Goal: Transaction & Acquisition: Purchase product/service

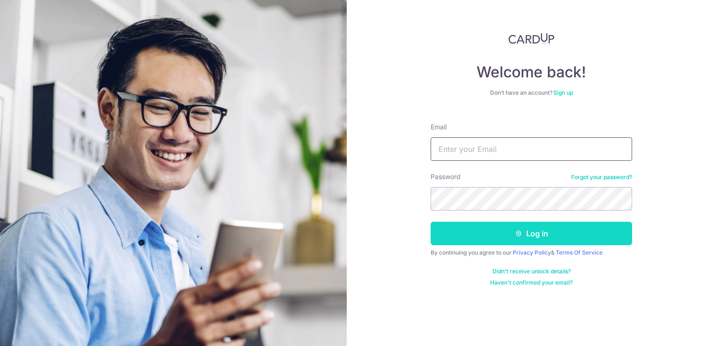
type input "[PERSON_NAME][EMAIL_ADDRESS][DOMAIN_NAME]"
click at [546, 234] on button "Log in" at bounding box center [530, 233] width 201 height 23
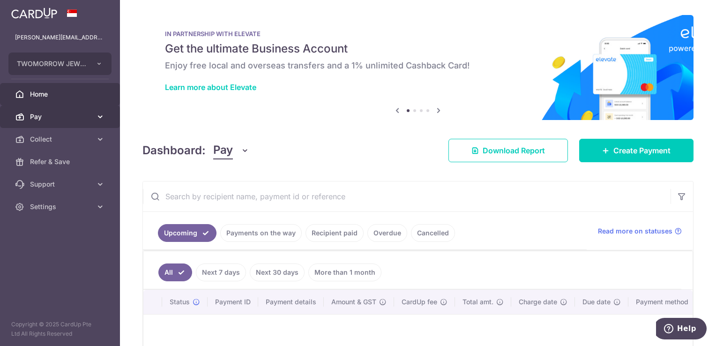
click at [86, 116] on span "Pay" at bounding box center [61, 116] width 62 height 9
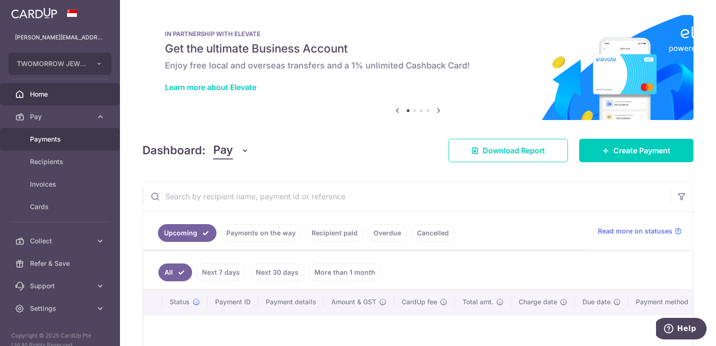
click at [44, 143] on span "Payments" at bounding box center [61, 138] width 62 height 9
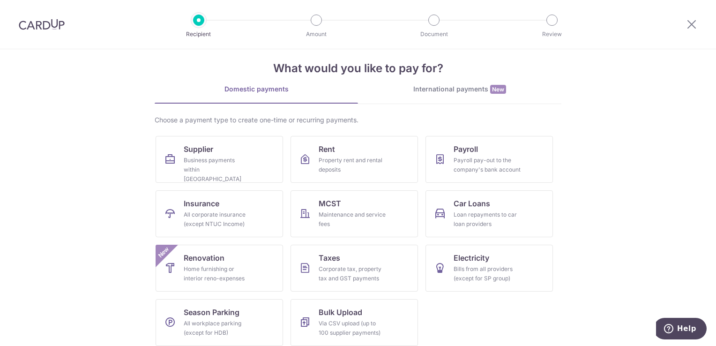
scroll to position [19, 0]
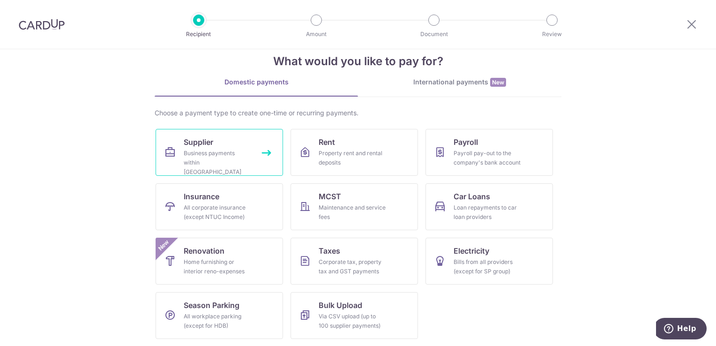
click at [209, 152] on div "Business payments within Singapore" at bounding box center [217, 162] width 67 height 28
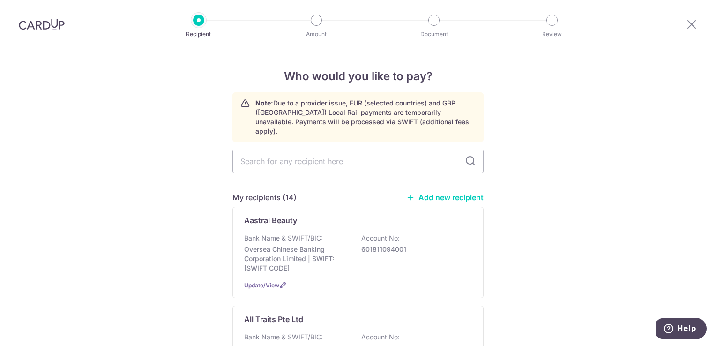
click at [452, 193] on link "Add new recipient" at bounding box center [444, 197] width 77 height 9
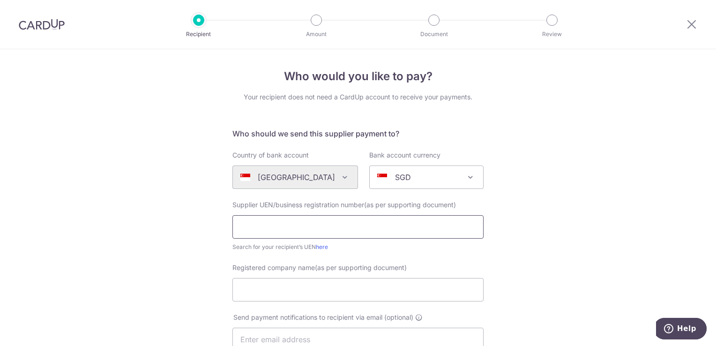
click at [327, 229] on input "text" at bounding box center [357, 226] width 251 height 23
click at [320, 248] on link "here" at bounding box center [322, 246] width 12 height 7
click at [314, 220] on input "text" at bounding box center [357, 226] width 251 height 23
paste input "201000056M"
type input "201000056M"
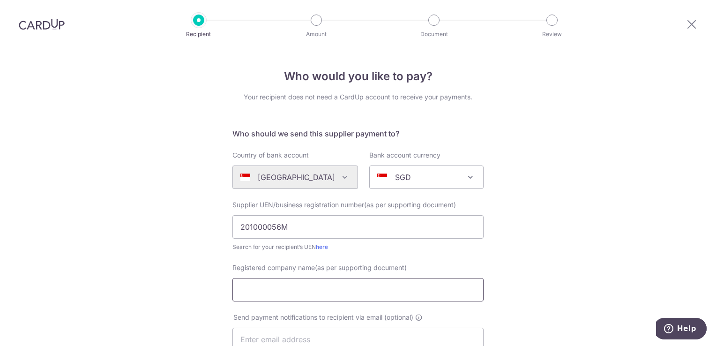
click at [330, 298] on input "Registered company name(as per supporting document)" at bounding box center [357, 289] width 251 height 23
click at [402, 314] on span "Send payment notifications to recipient via email (optional)" at bounding box center [323, 316] width 180 height 9
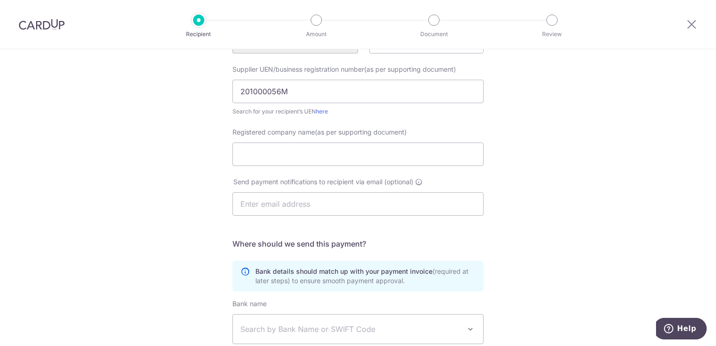
scroll to position [141, 0]
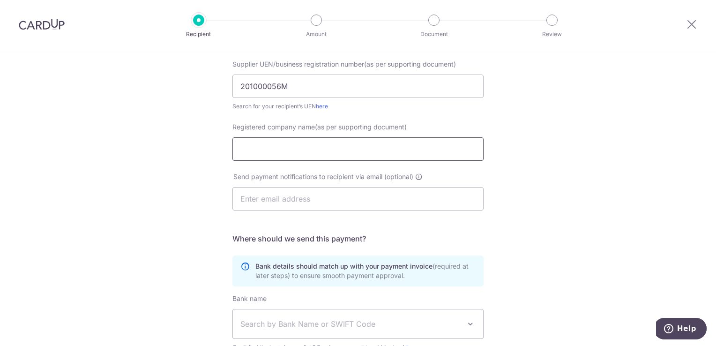
click at [262, 149] on input "Registered company name(as per supporting document)" at bounding box center [357, 148] width 251 height 23
paste input "LOUKEN GROUP PTE. LTD."
type input "LOUKEN GROUP PTE. LTD."
click at [317, 203] on input "text" at bounding box center [357, 198] width 251 height 23
click at [168, 233] on div "Who would you like to pay? Your recipient does not need a CardUp account to rec…" at bounding box center [358, 193] width 716 height 568
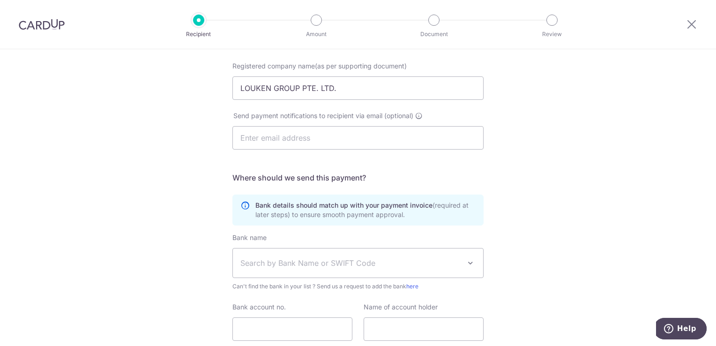
scroll to position [223, 0]
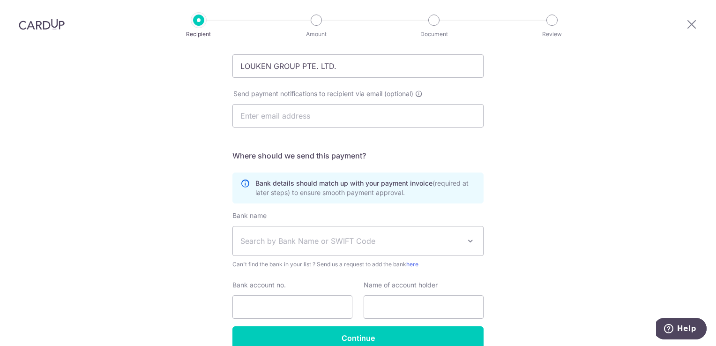
click at [302, 243] on span "Search by Bank Name or SWIFT Code" at bounding box center [350, 240] width 220 height 11
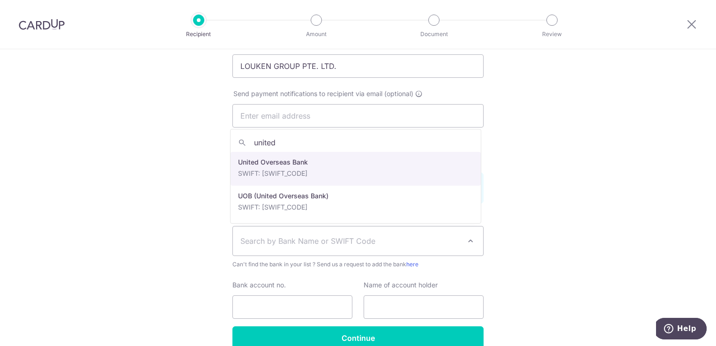
type input "united"
select select "23668"
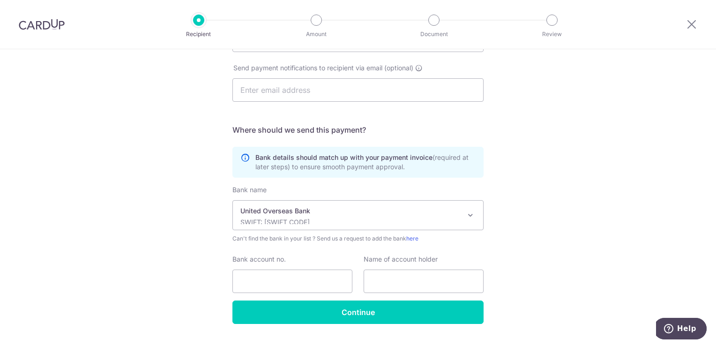
scroll to position [270, 0]
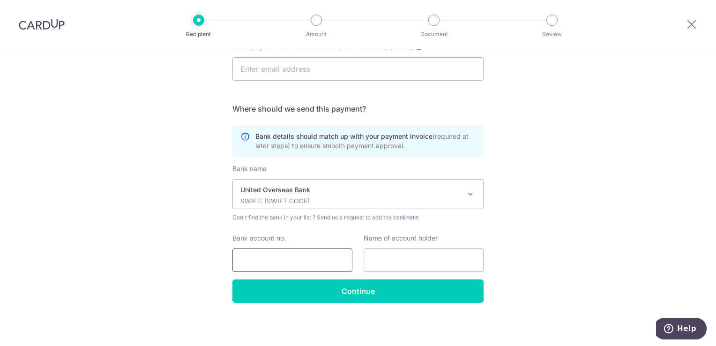
click at [283, 260] on input "Bank account no." at bounding box center [292, 259] width 120 height 23
click at [290, 262] on input "Bank account no." at bounding box center [292, 259] width 120 height 23
type input "3603153322"
click at [401, 266] on input "text" at bounding box center [423, 259] width 120 height 23
type input "Louken Group Pte. Ltd."
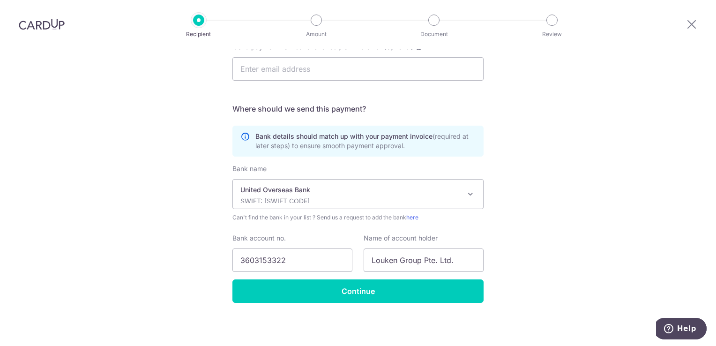
click at [558, 237] on div "Who would you like to pay? Your recipient does not need a CardUp account to rec…" at bounding box center [358, 63] width 716 height 568
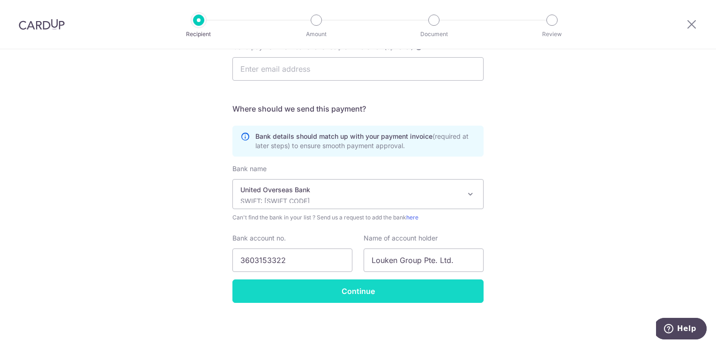
click at [364, 292] on input "Continue" at bounding box center [357, 290] width 251 height 23
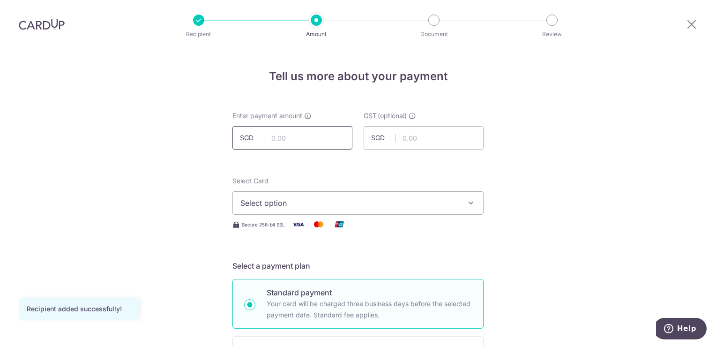
click at [282, 137] on input "text" at bounding box center [292, 137] width 120 height 23
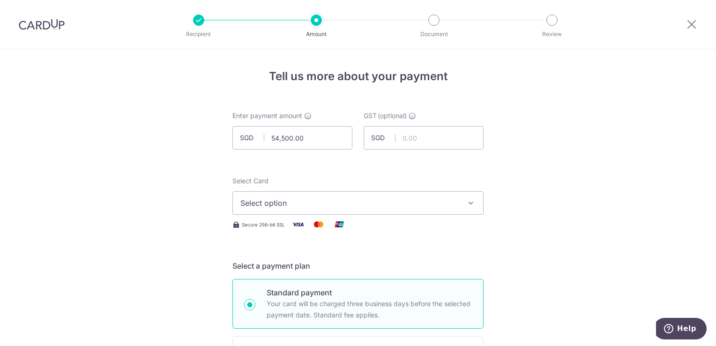
click at [299, 138] on input "54,500.00" at bounding box center [292, 137] width 120 height 23
drag, startPoint x: 299, startPoint y: 138, endPoint x: 244, endPoint y: 124, distance: 56.9
click at [245, 124] on div "Enter payment amount SGD 54,500.00 54500.00" at bounding box center [292, 130] width 120 height 38
type input "50,000.00"
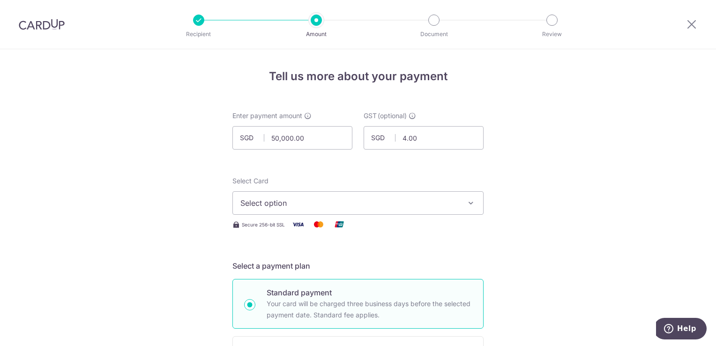
click at [243, 123] on div "Enter payment amount SGD 50,000.00 50000.00" at bounding box center [292, 130] width 120 height 38
drag, startPoint x: 422, startPoint y: 130, endPoint x: 392, endPoint y: 128, distance: 30.5
click at [392, 129] on input "4.00" at bounding box center [423, 137] width 120 height 23
type input "4,500.00"
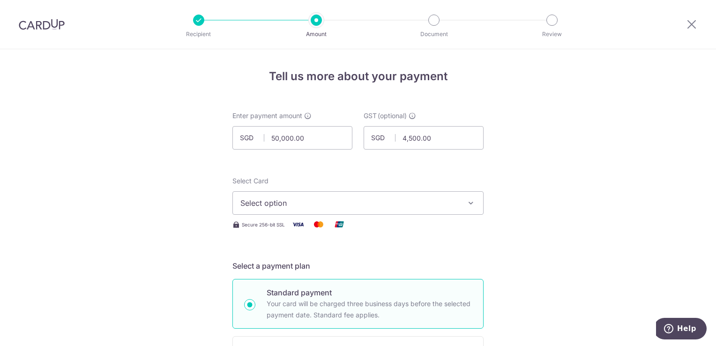
click at [371, 210] on button "Select option" at bounding box center [357, 202] width 251 height 23
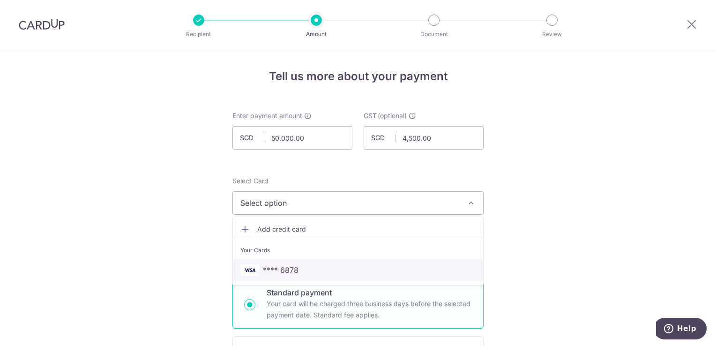
click at [341, 274] on span "**** 6878" at bounding box center [357, 269] width 235 height 11
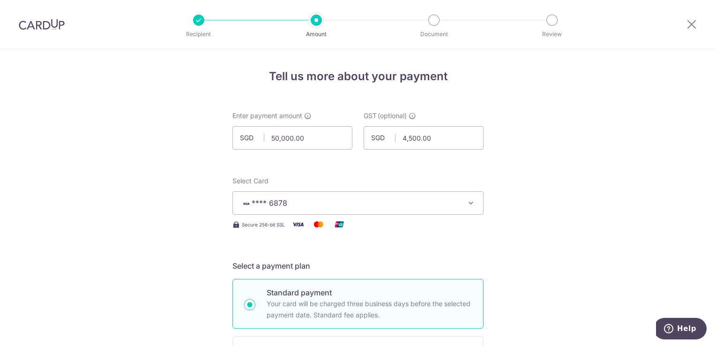
click at [347, 260] on h5 "Select a payment plan" at bounding box center [357, 265] width 251 height 11
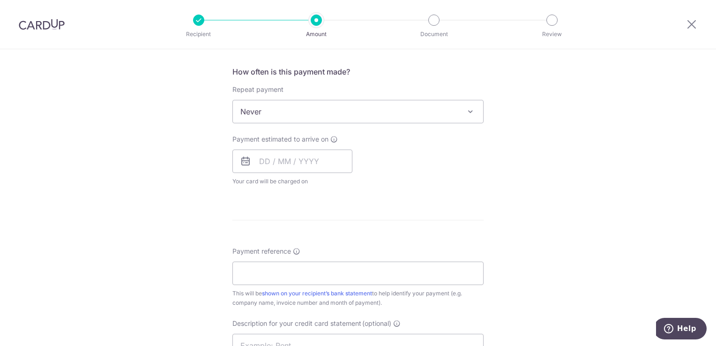
scroll to position [375, 0]
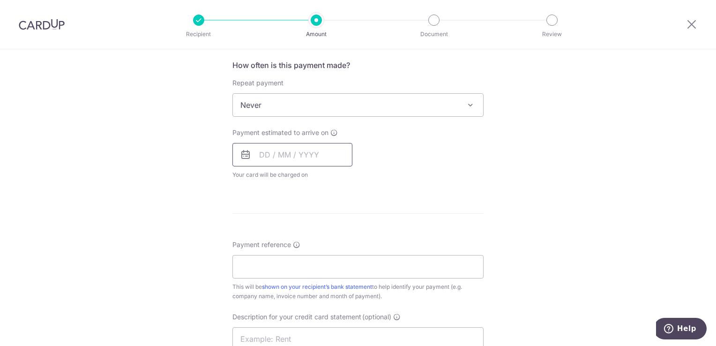
click at [283, 152] on input "text" at bounding box center [292, 154] width 120 height 23
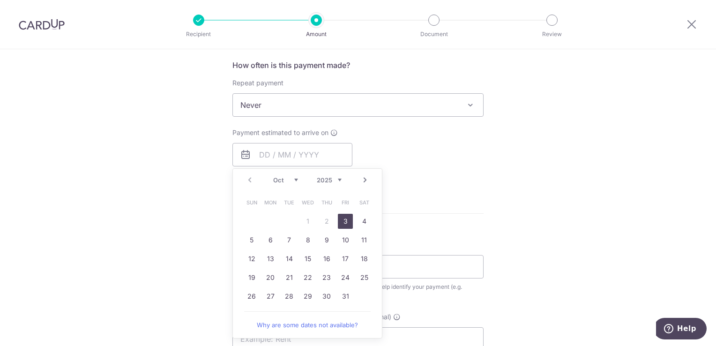
click at [343, 220] on link "3" at bounding box center [345, 221] width 15 height 15
type input "[DATE]"
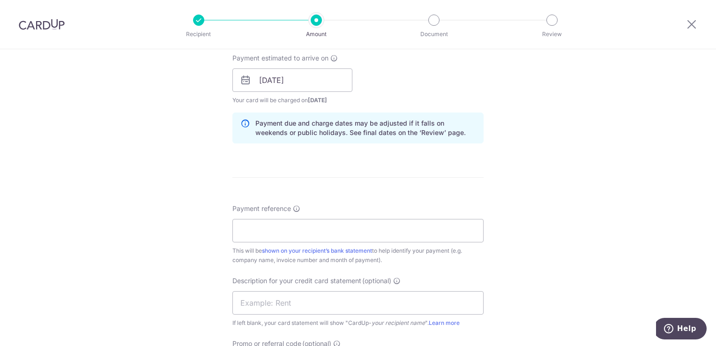
scroll to position [515, 0]
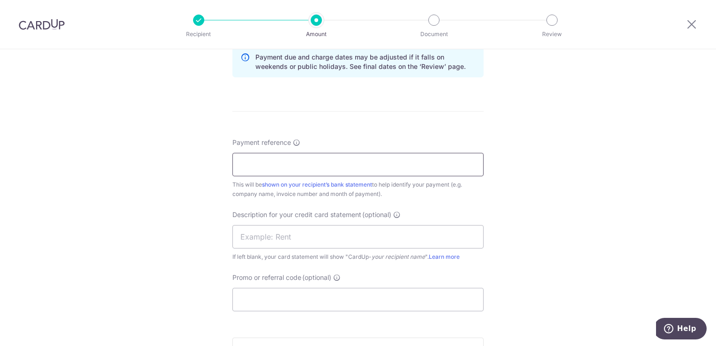
click at [330, 162] on input "Payment reference" at bounding box center [357, 164] width 251 height 23
paste input "'3250982"
click at [268, 169] on input "Invoice '3250982" at bounding box center [357, 164] width 251 height 23
click at [238, 166] on input "Invoice 3250982" at bounding box center [357, 164] width 251 height 23
type input "Louken Invoice 3250982"
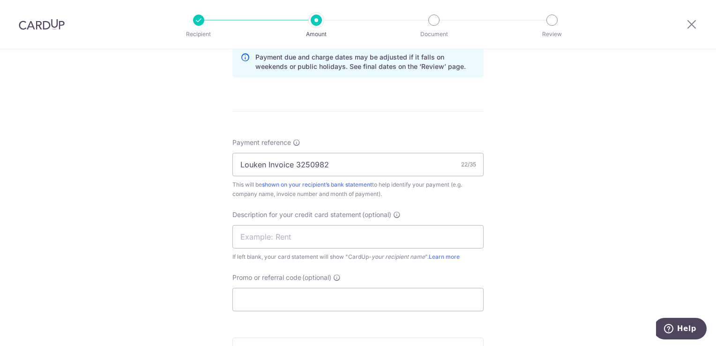
click at [194, 202] on div "Tell us more about your payment Enter payment amount SGD 50,000.00 50000.00 GST…" at bounding box center [358, 19] width 716 height 971
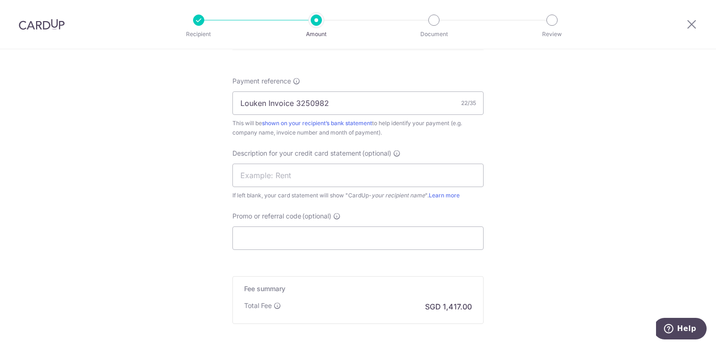
scroll to position [609, 0]
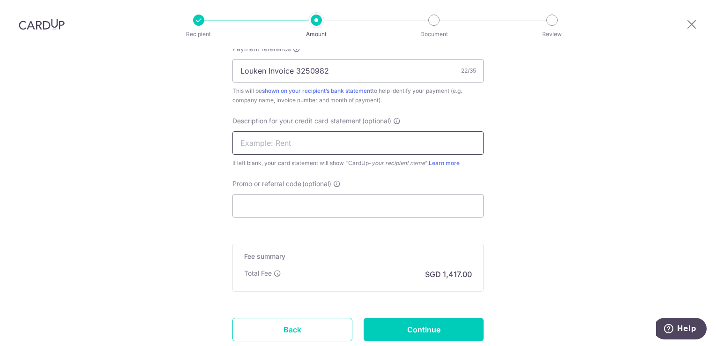
click at [289, 141] on input "text" at bounding box center [357, 142] width 251 height 23
type input "Louken"
click at [288, 212] on input "Promo or referral code (optional)" at bounding box center [357, 205] width 251 height 23
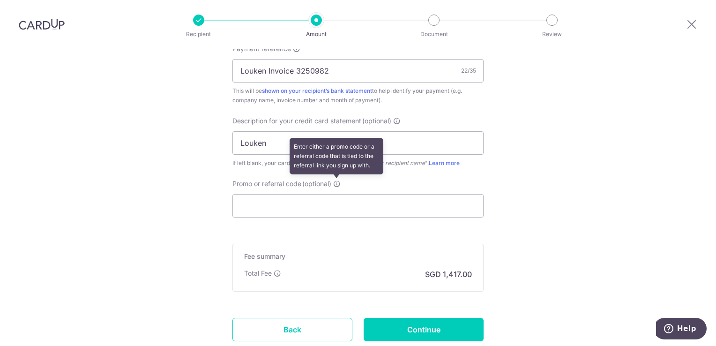
click at [336, 184] on icon at bounding box center [336, 183] width 7 height 7
click at [336, 194] on input "Promo or referral code (optional) Enter either a promo code or a referral code …" at bounding box center [357, 205] width 251 height 23
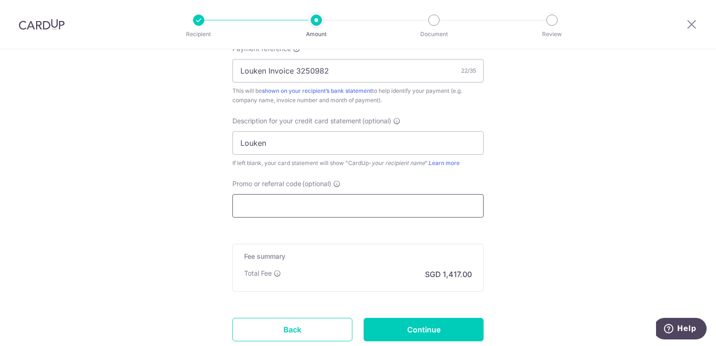
click at [326, 202] on input "Promo or referral code (optional)" at bounding box center [357, 205] width 251 height 23
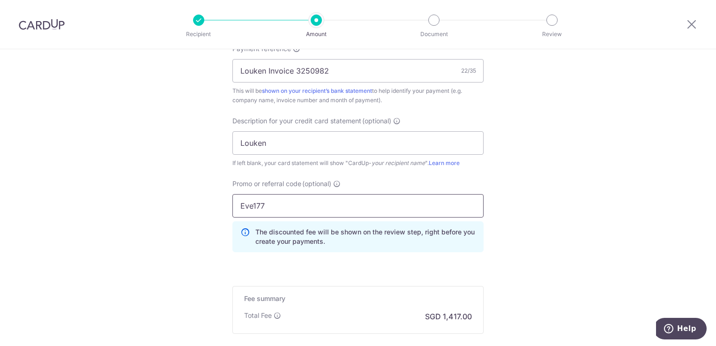
type input "Eve177"
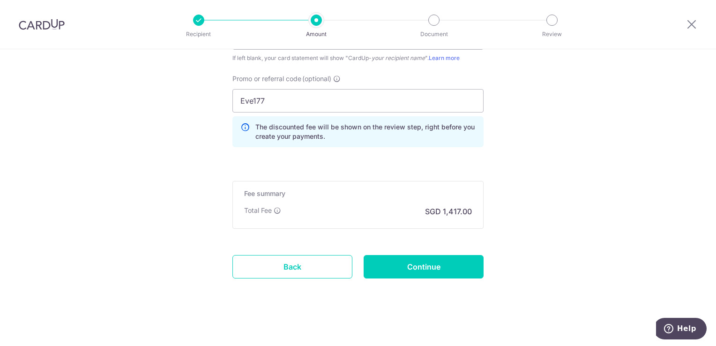
scroll to position [715, 0]
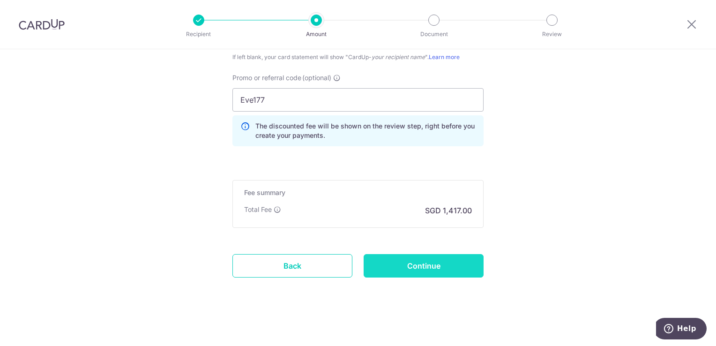
click at [453, 262] on input "Continue" at bounding box center [423, 265] width 120 height 23
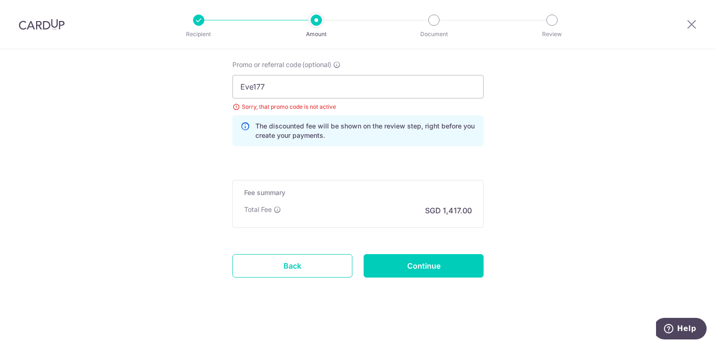
scroll to position [634, 0]
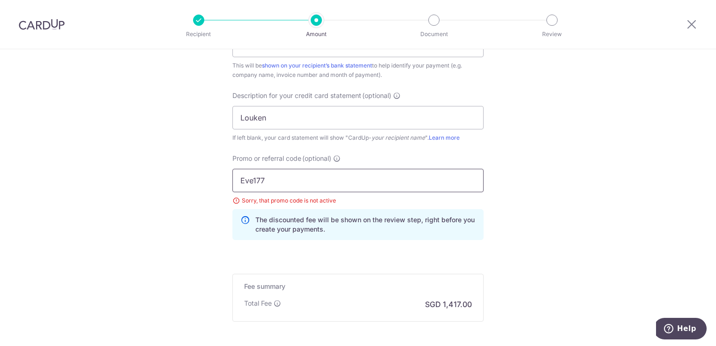
drag, startPoint x: 275, startPoint y: 170, endPoint x: 198, endPoint y: 168, distance: 77.3
paste input "BREC179"
type input "BREC179"
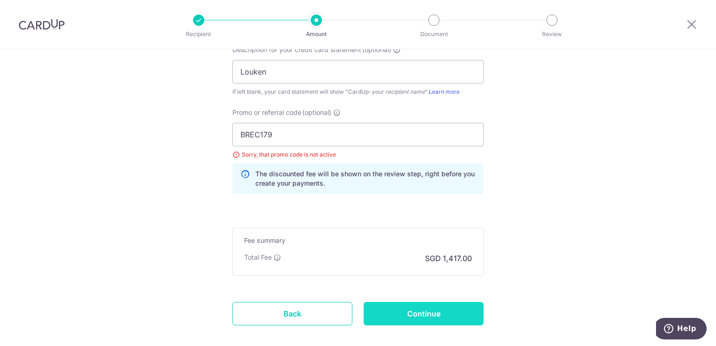
scroll to position [728, 0]
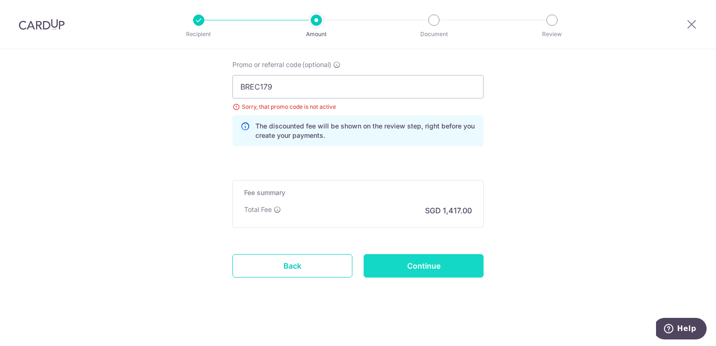
click at [461, 269] on input "Continue" at bounding box center [423, 265] width 120 height 23
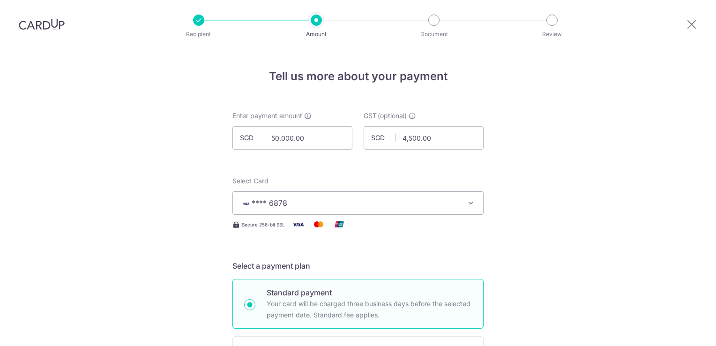
scroll to position [728, 0]
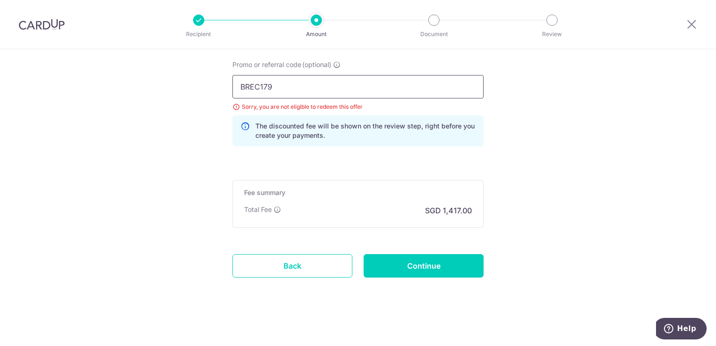
drag, startPoint x: 275, startPoint y: 83, endPoint x: 172, endPoint y: 64, distance: 104.4
paste input "OFF185"
type input "BOFF185"
click at [458, 268] on input "Continue" at bounding box center [423, 265] width 120 height 23
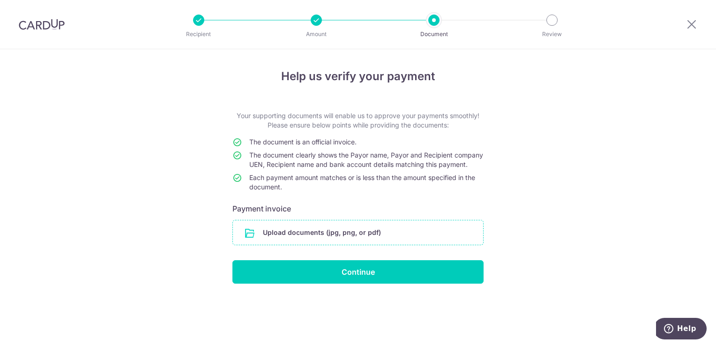
click at [348, 241] on input "file" at bounding box center [358, 232] width 250 height 24
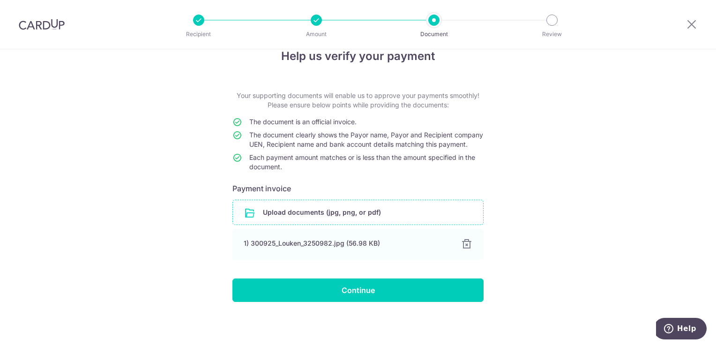
scroll to position [29, 0]
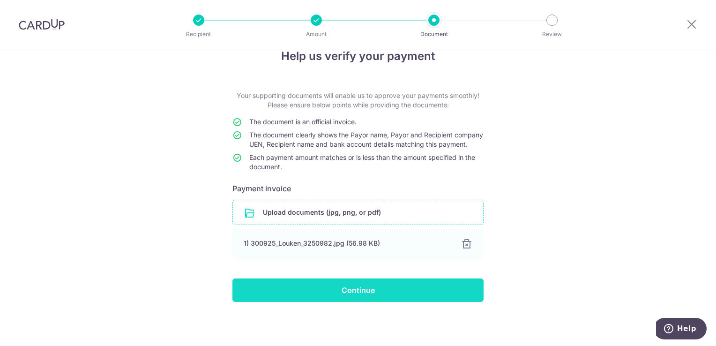
click at [369, 291] on input "Continue" at bounding box center [357, 289] width 251 height 23
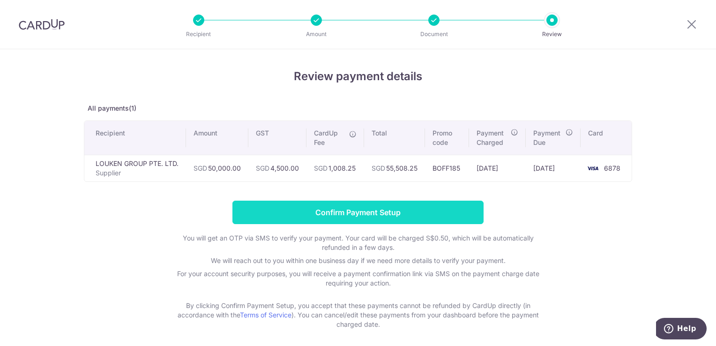
click at [347, 212] on input "Confirm Payment Setup" at bounding box center [357, 211] width 251 height 23
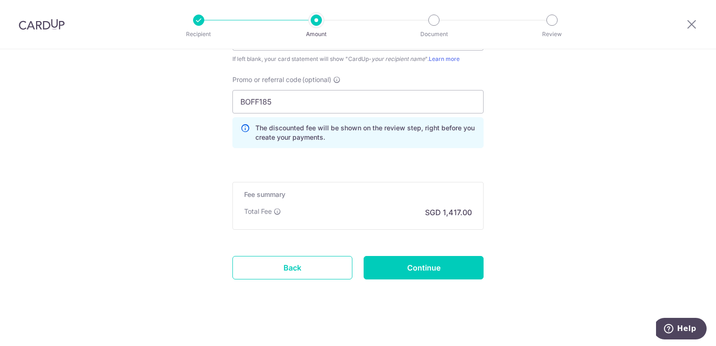
scroll to position [753, 0]
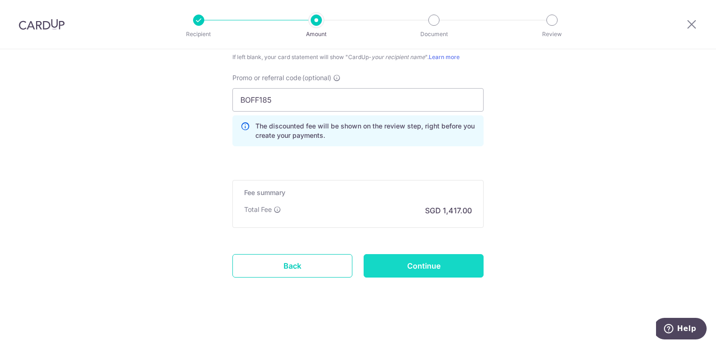
click at [410, 270] on input "Continue" at bounding box center [423, 265] width 120 height 23
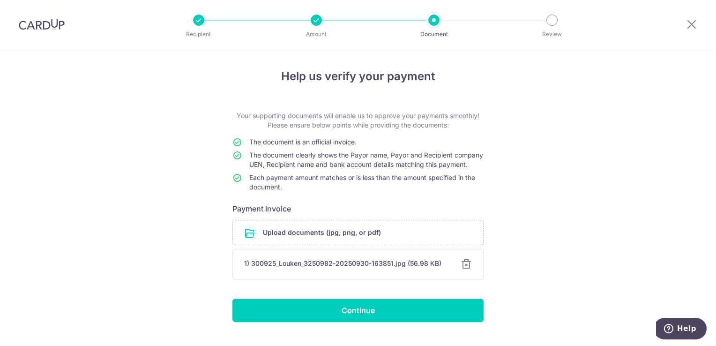
scroll to position [29, 0]
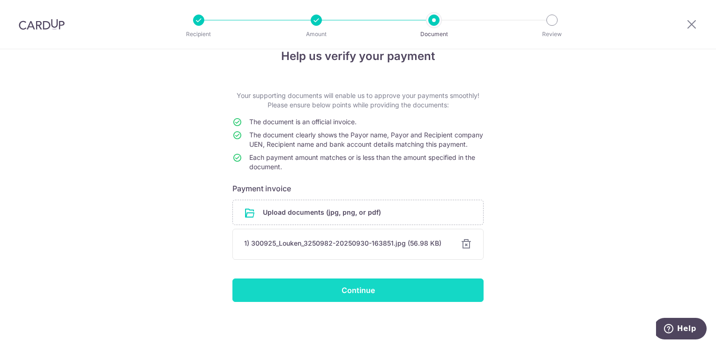
click at [375, 291] on input "Continue" at bounding box center [357, 289] width 251 height 23
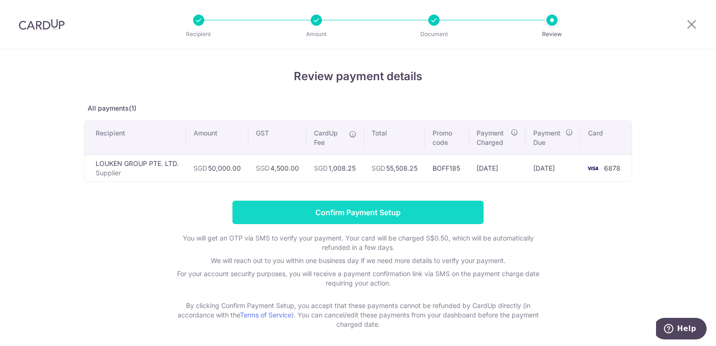
click at [445, 209] on input "Confirm Payment Setup" at bounding box center [357, 211] width 251 height 23
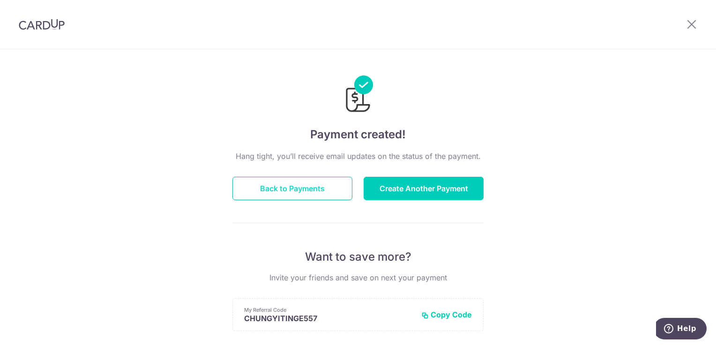
click at [299, 189] on button "Back to Payments" at bounding box center [292, 188] width 120 height 23
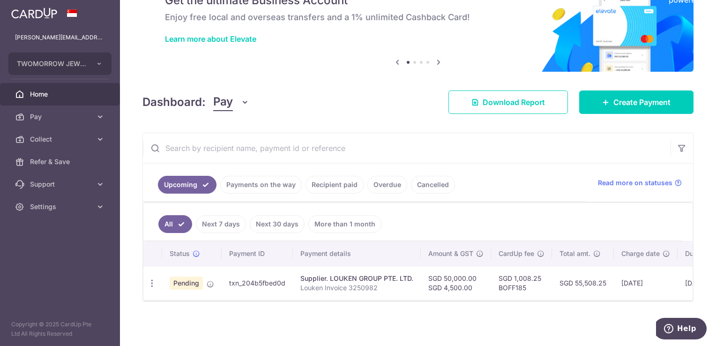
drag, startPoint x: 573, startPoint y: 300, endPoint x: 375, endPoint y: 293, distance: 198.3
click at [429, 297] on div "Status Payment ID Payment details Amount & GST CardUp fee Total amt. Charge dat…" at bounding box center [417, 270] width 549 height 59
click at [155, 282] on icon "button" at bounding box center [152, 283] width 10 height 10
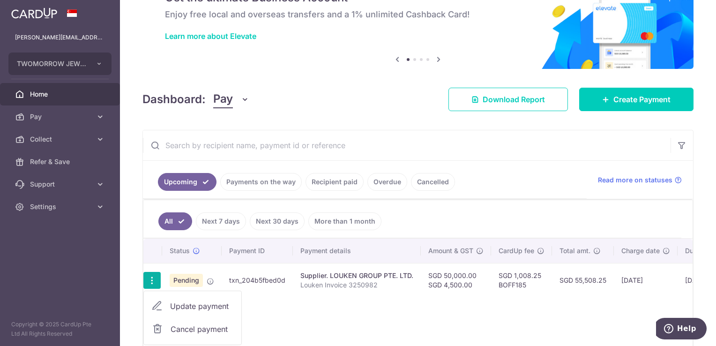
click at [155, 282] on icon "button" at bounding box center [152, 280] width 10 height 10
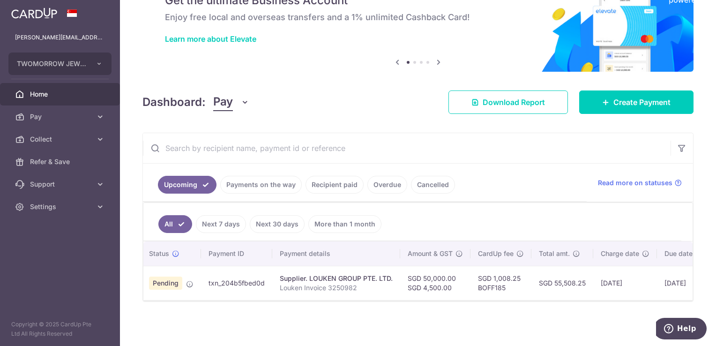
scroll to position [0, 22]
